Goal: Information Seeking & Learning: Learn about a topic

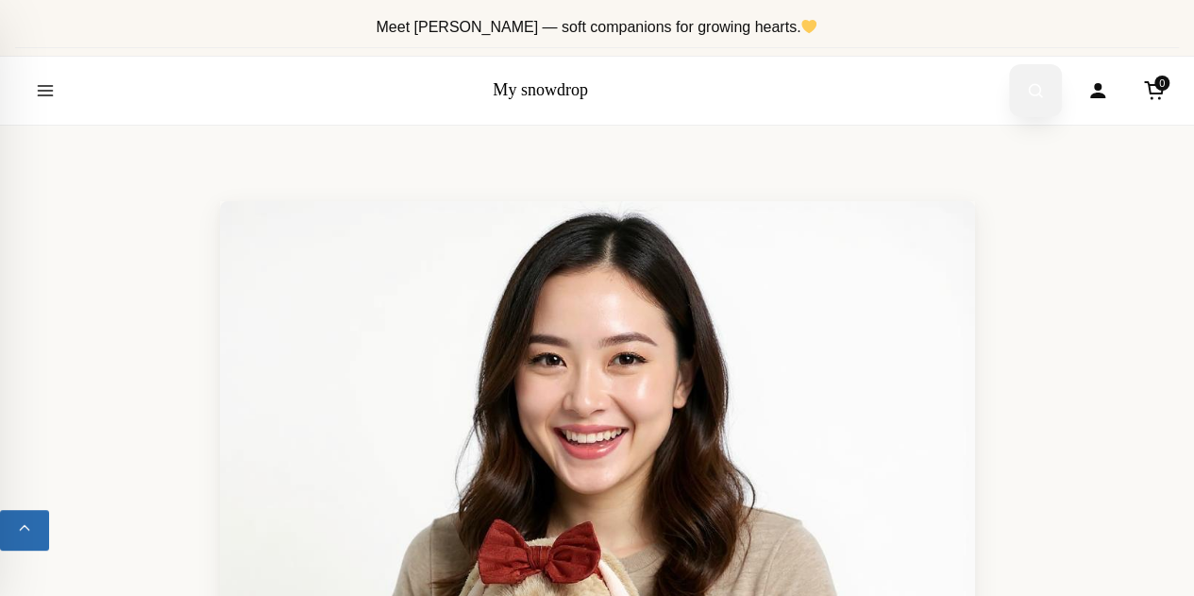
click at [1024, 92] on button "Open search" at bounding box center [1035, 90] width 53 height 53
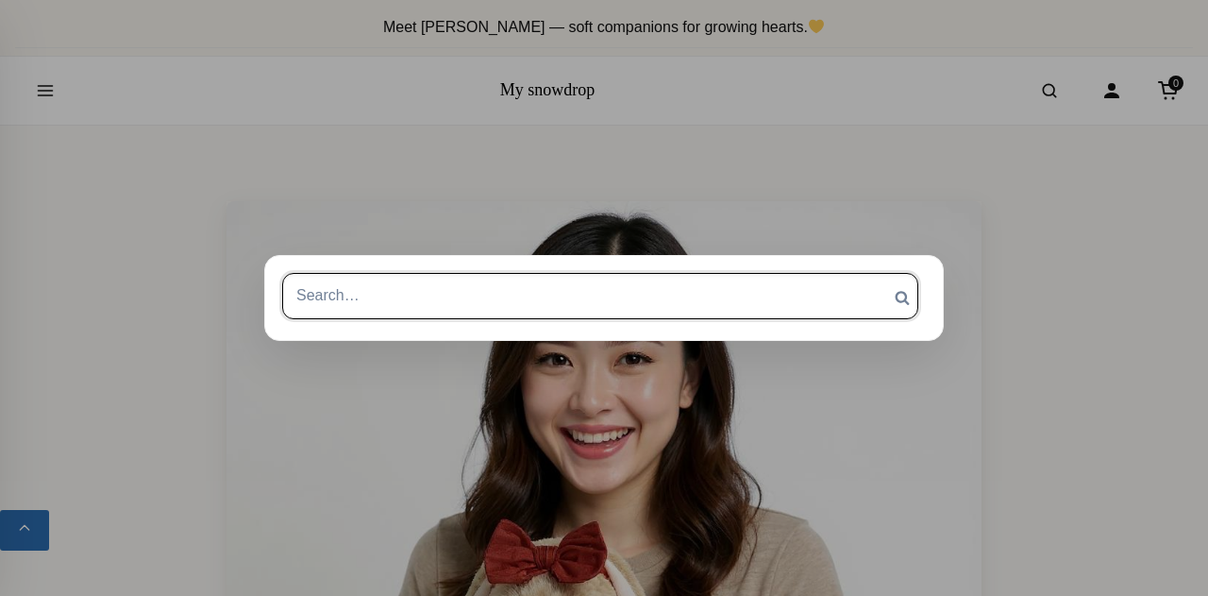
click at [666, 289] on input "Search for:" at bounding box center [600, 295] width 636 height 45
type input "igra"
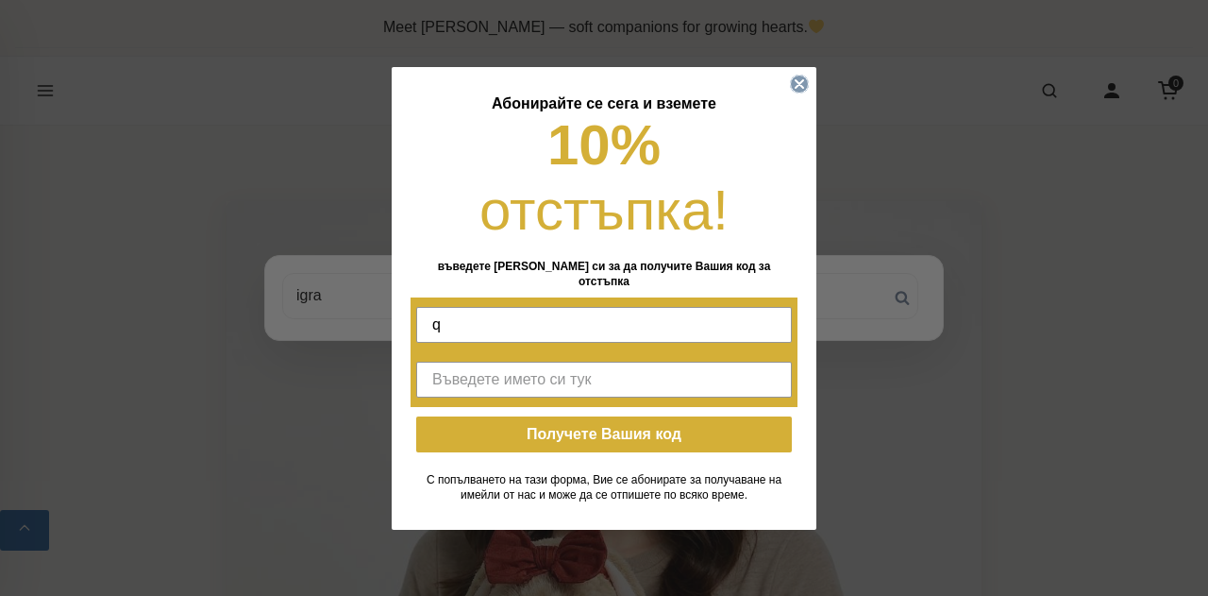
type input "q"
click at [797, 88] on icon "Close dialog" at bounding box center [800, 84] width 8 height 8
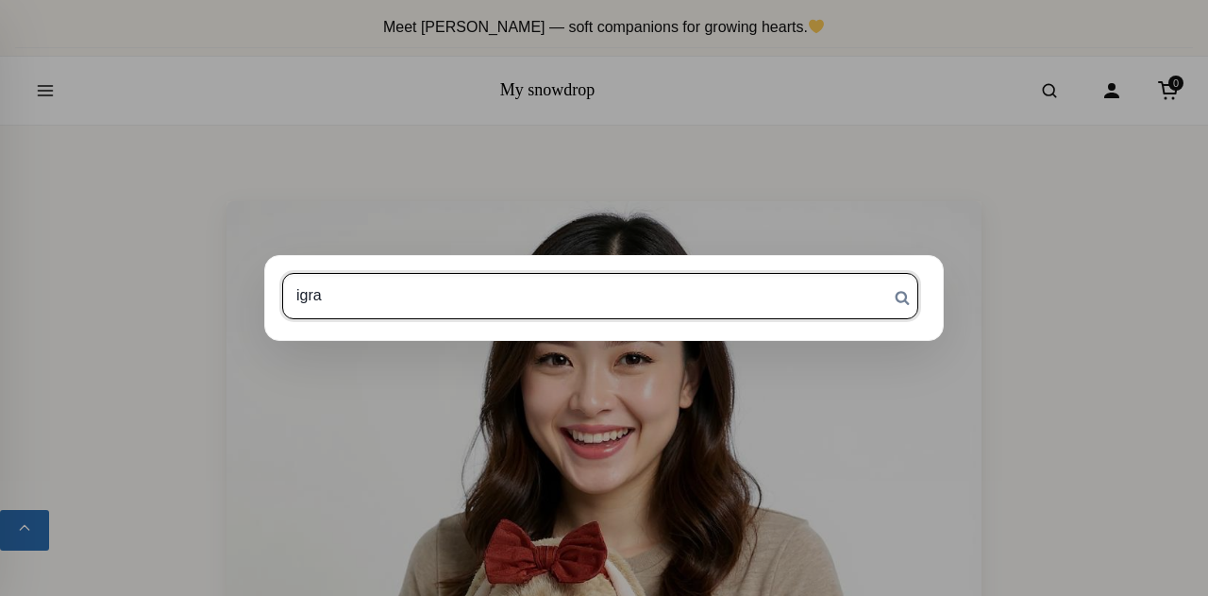
drag, startPoint x: 396, startPoint y: 301, endPoint x: 308, endPoint y: 285, distance: 90.2
click at [308, 285] on input "igra" at bounding box center [600, 295] width 636 height 45
type input "i"
type input "бебе"
click at [879, 273] on input "Search" at bounding box center [902, 297] width 47 height 49
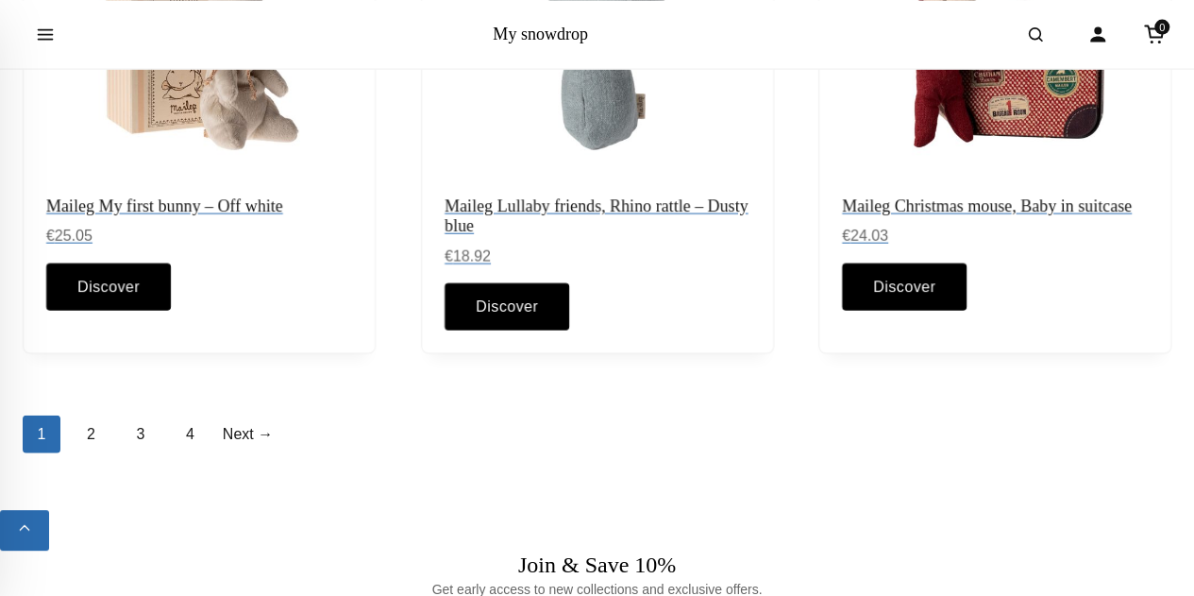
scroll to position [2076, 0]
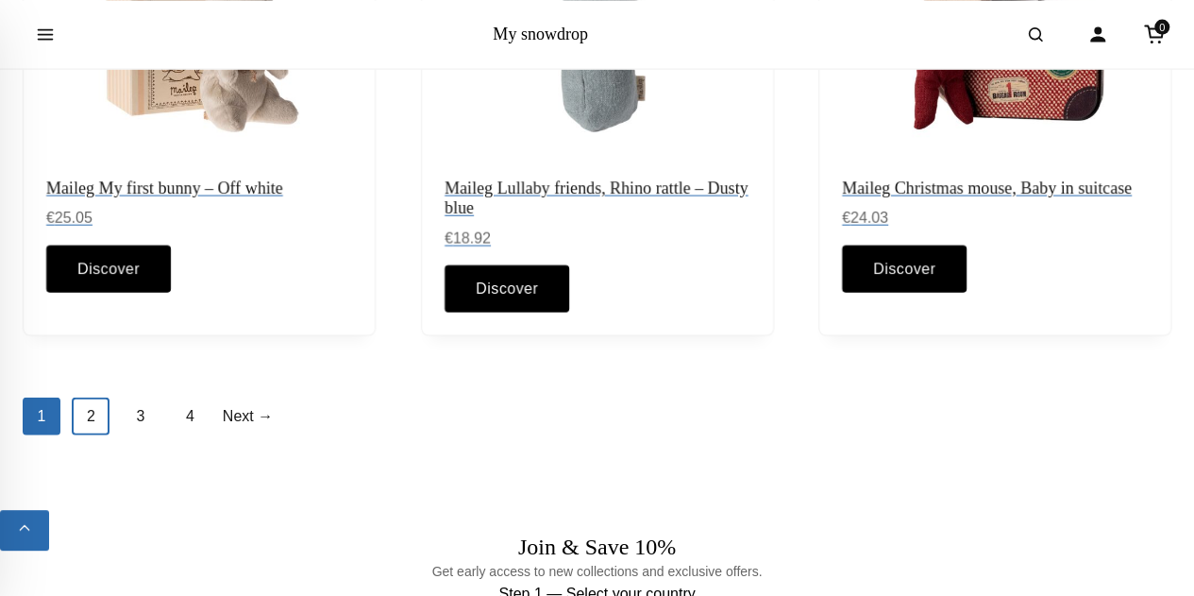
click at [89, 397] on link "2" at bounding box center [91, 416] width 38 height 38
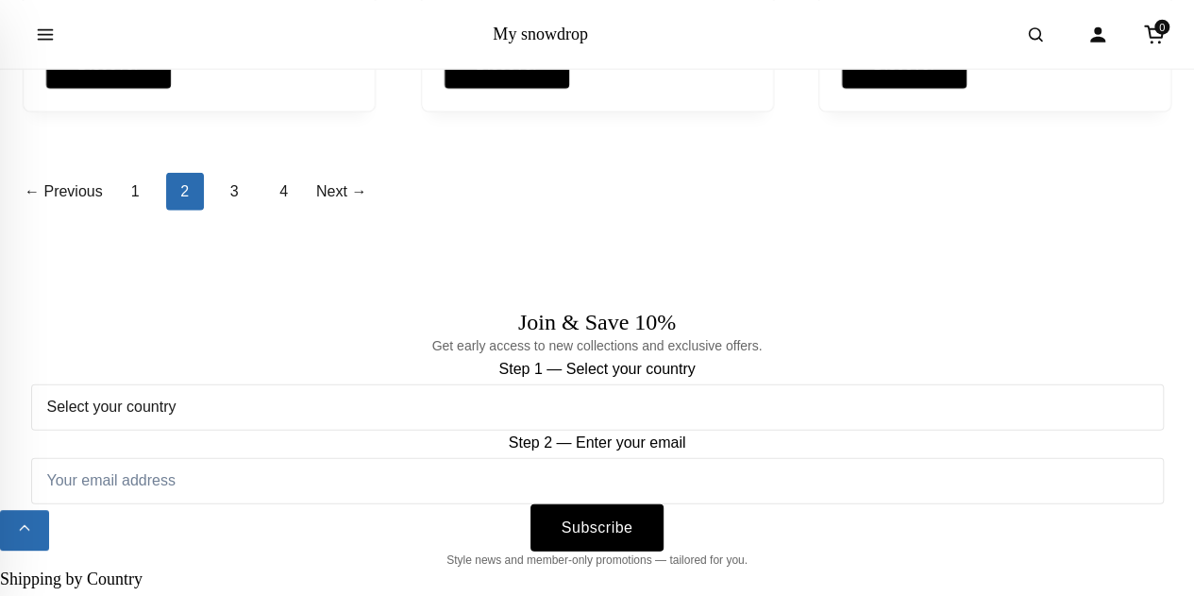
scroll to position [2265, 0]
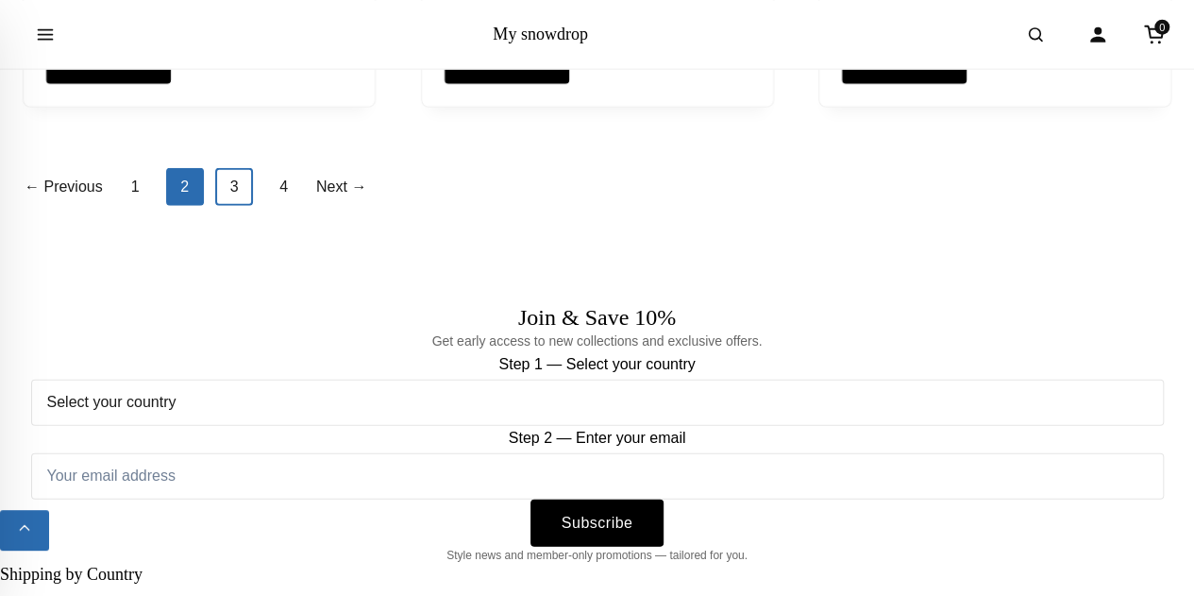
click at [242, 190] on link "3" at bounding box center [234, 187] width 38 height 38
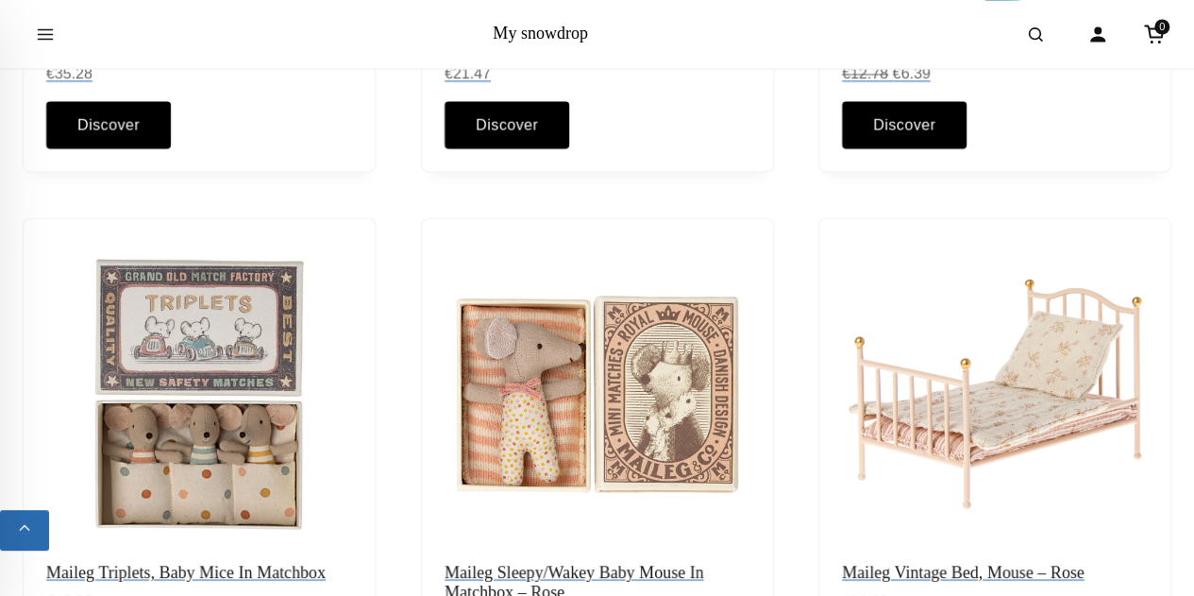
scroll to position [2165, 0]
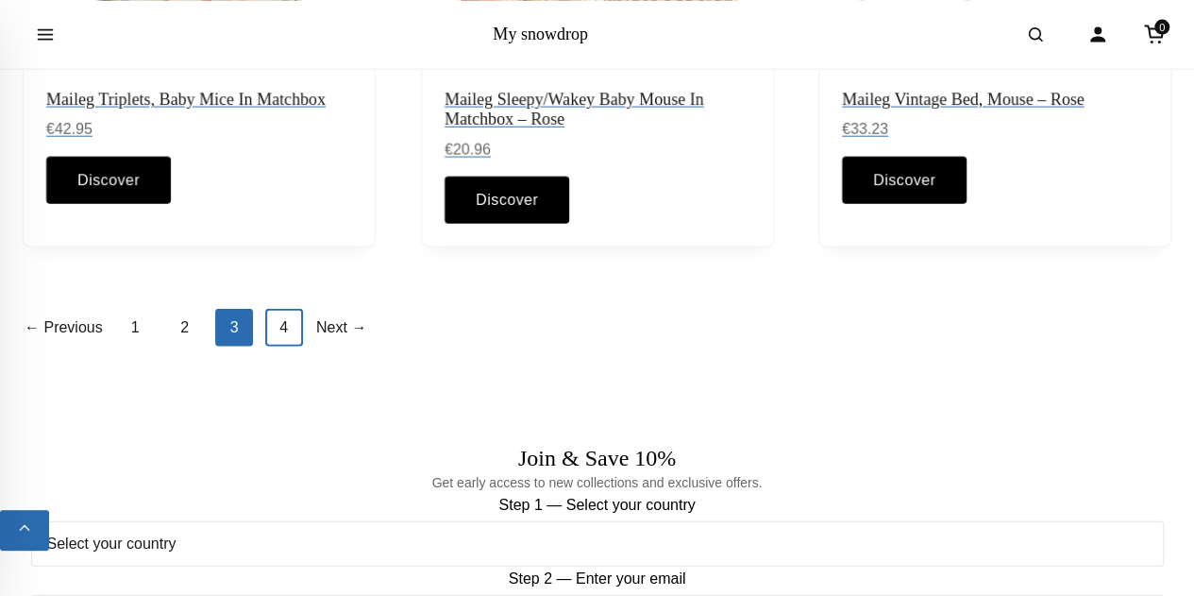
click at [299, 329] on link "4" at bounding box center [284, 328] width 38 height 38
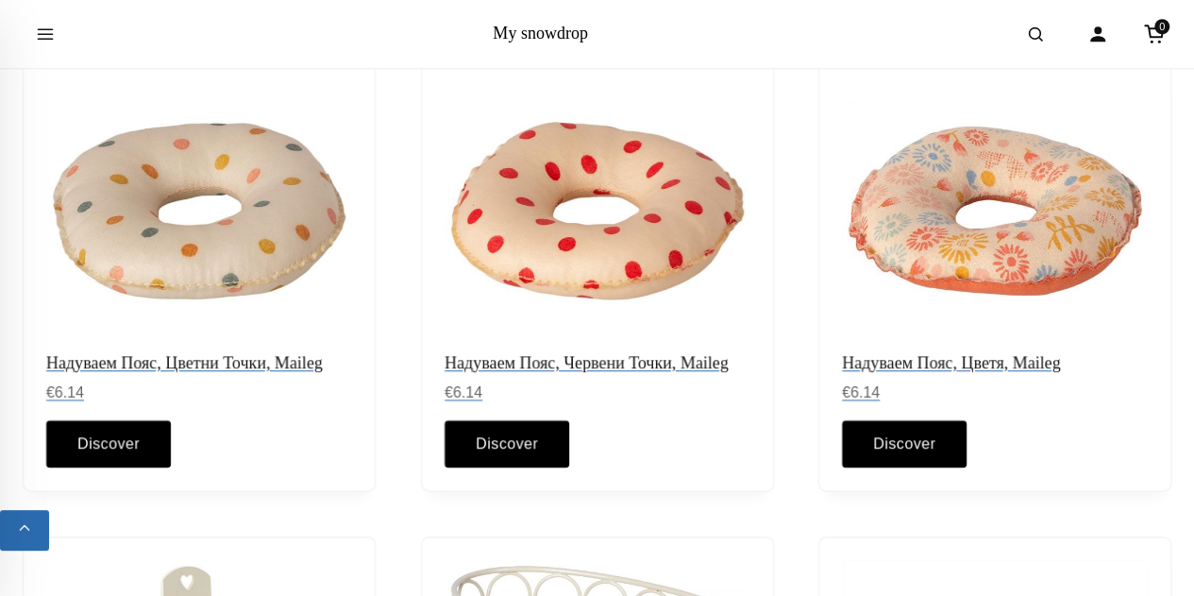
scroll to position [189, 0]
